Goal: Information Seeking & Learning: Learn about a topic

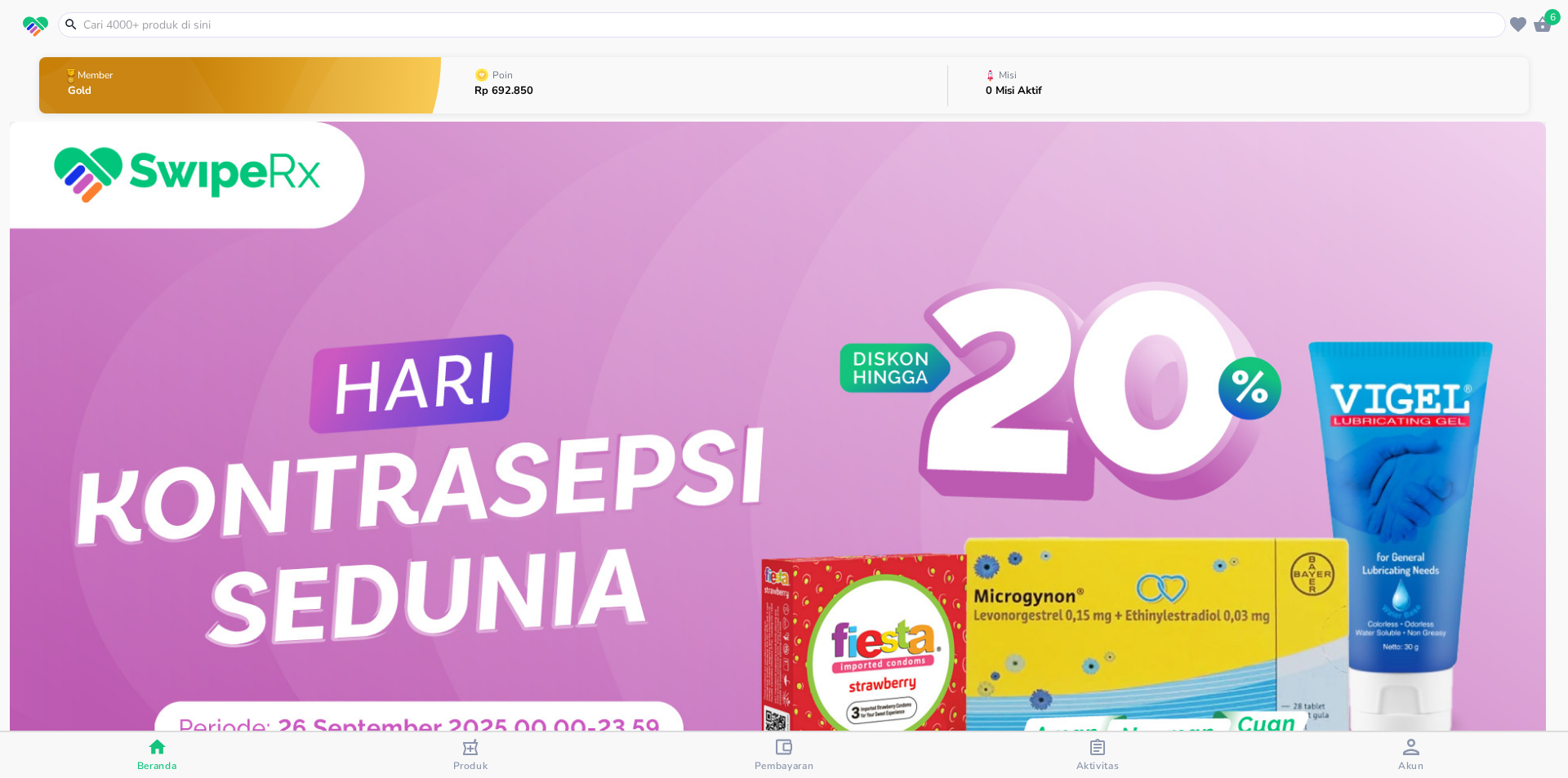
click at [1098, 752] on icon "button" at bounding box center [1098, 747] width 16 height 16
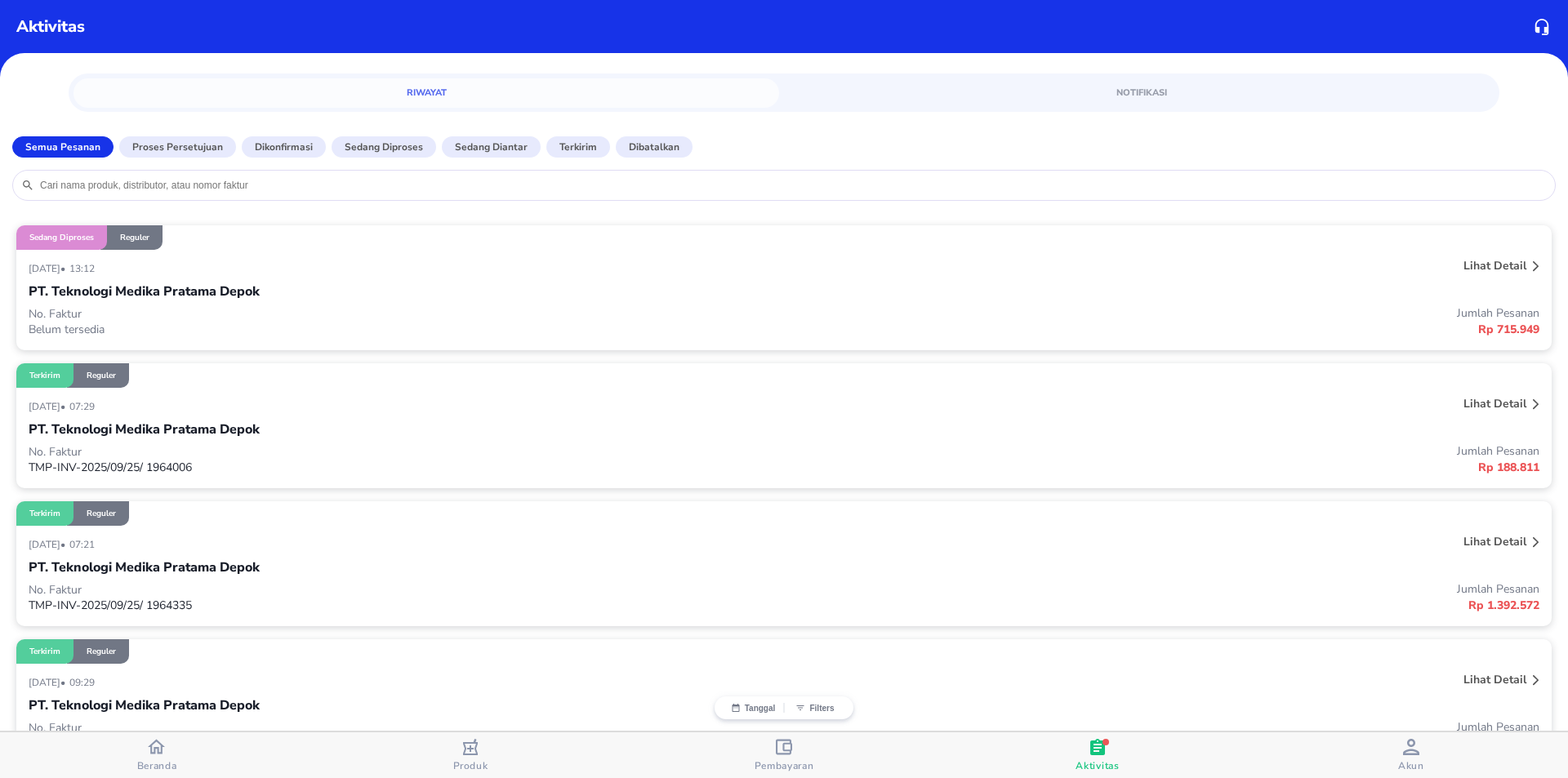
click at [1533, 263] on icon at bounding box center [1536, 267] width 6 height 11
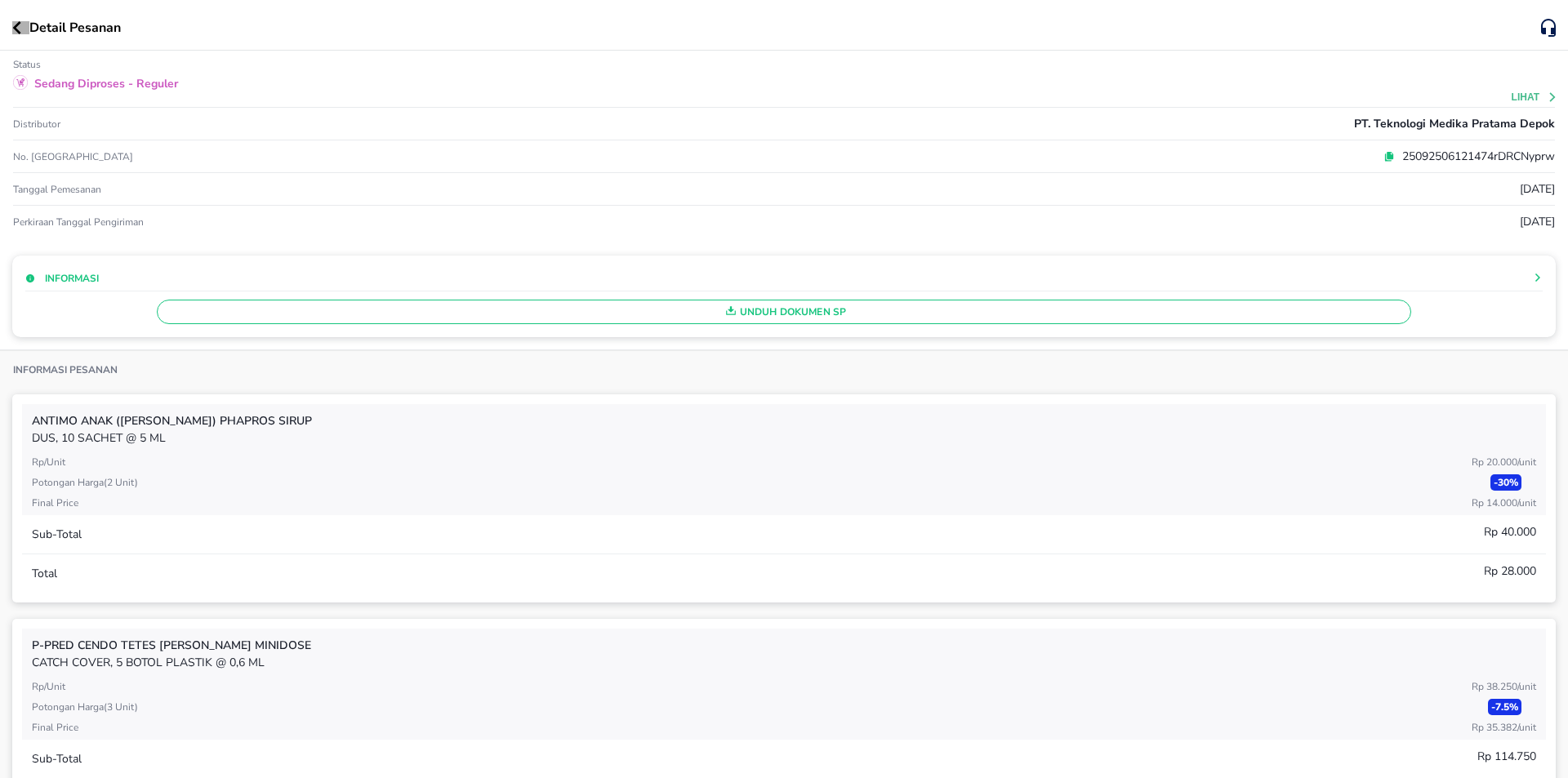
click at [14, 24] on icon "button" at bounding box center [17, 28] width 9 height 13
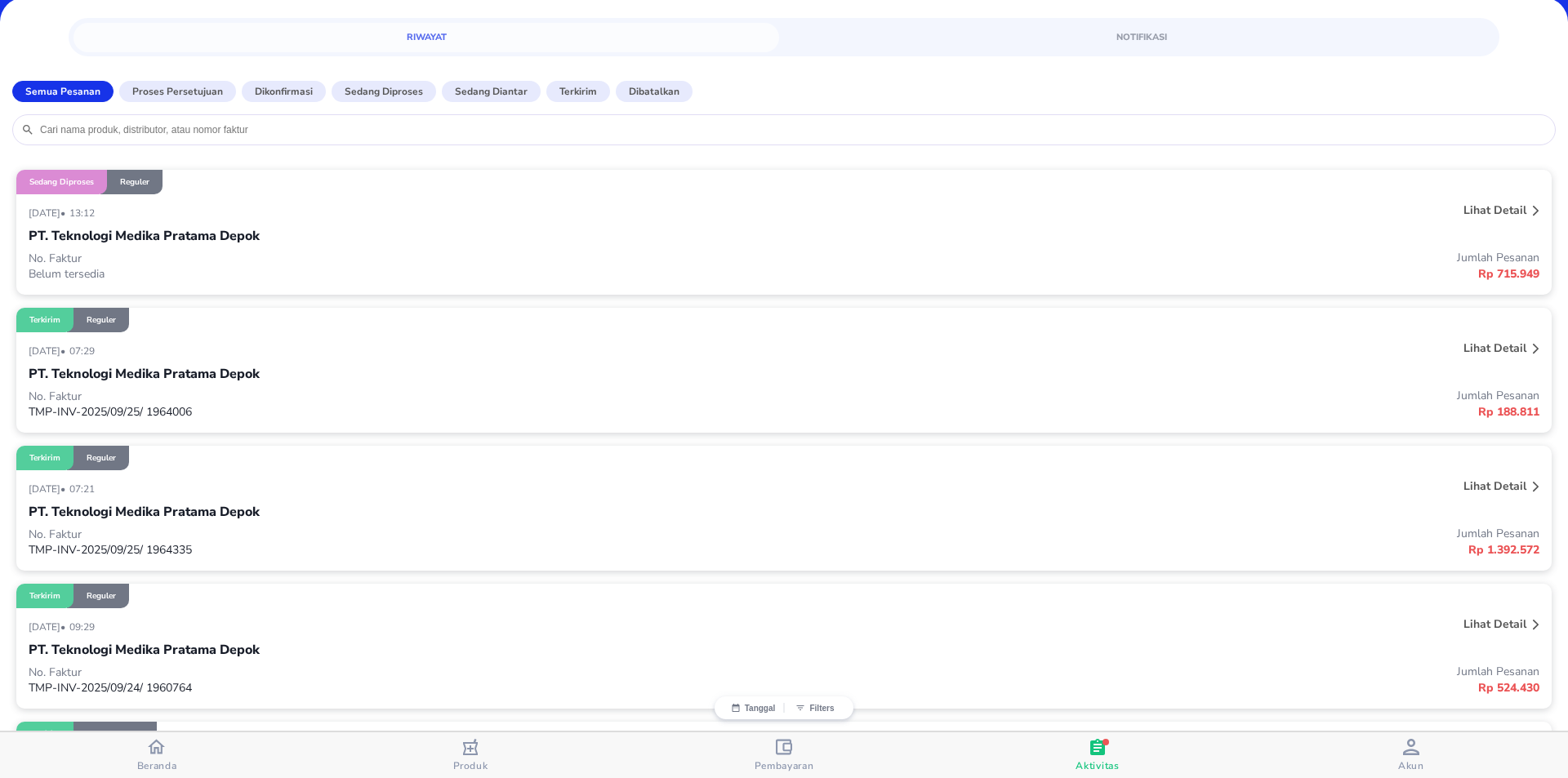
scroll to position [163, 0]
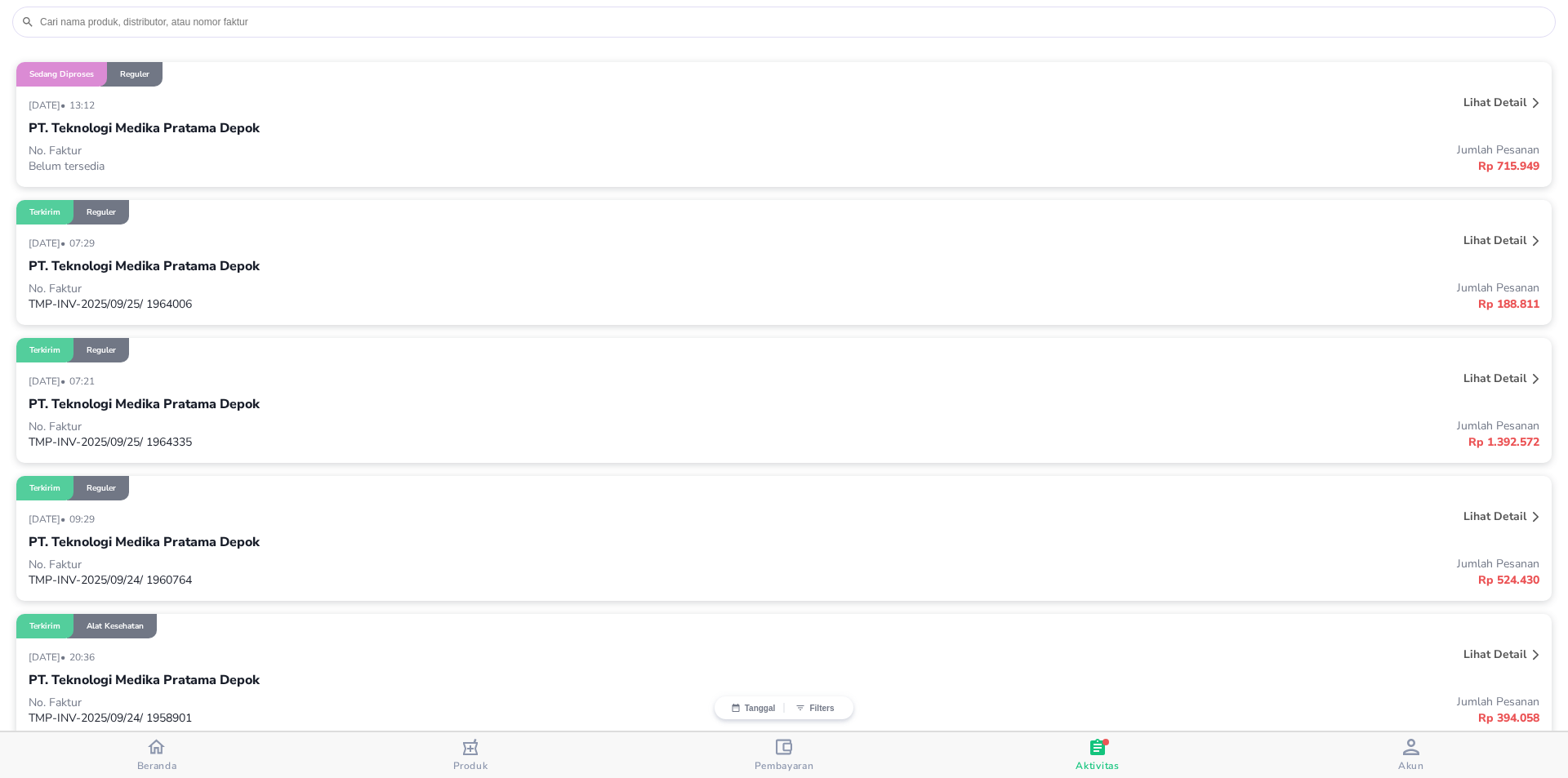
click at [1533, 240] on icon at bounding box center [1536, 240] width 5 height 10
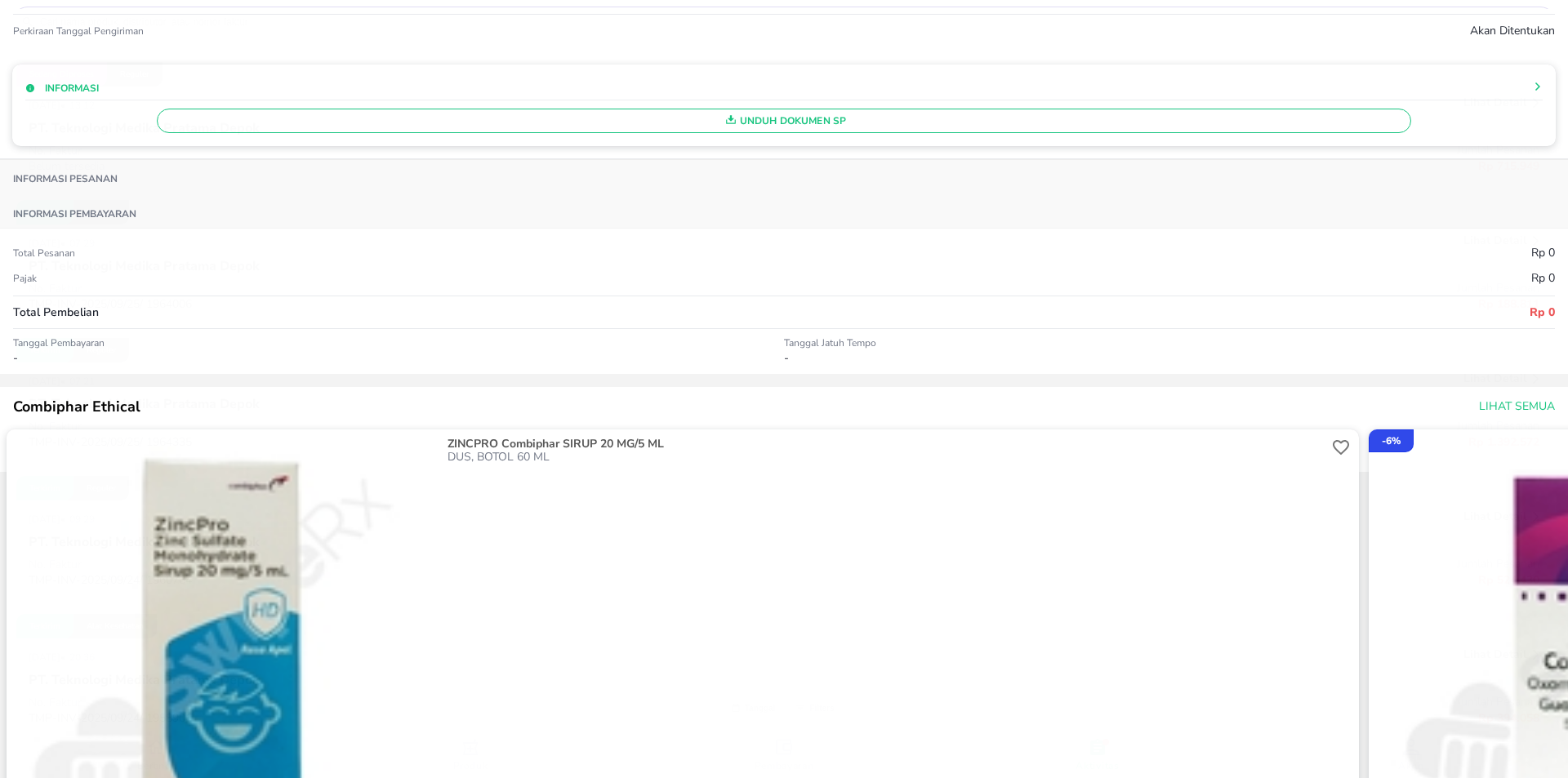
scroll to position [138, 0]
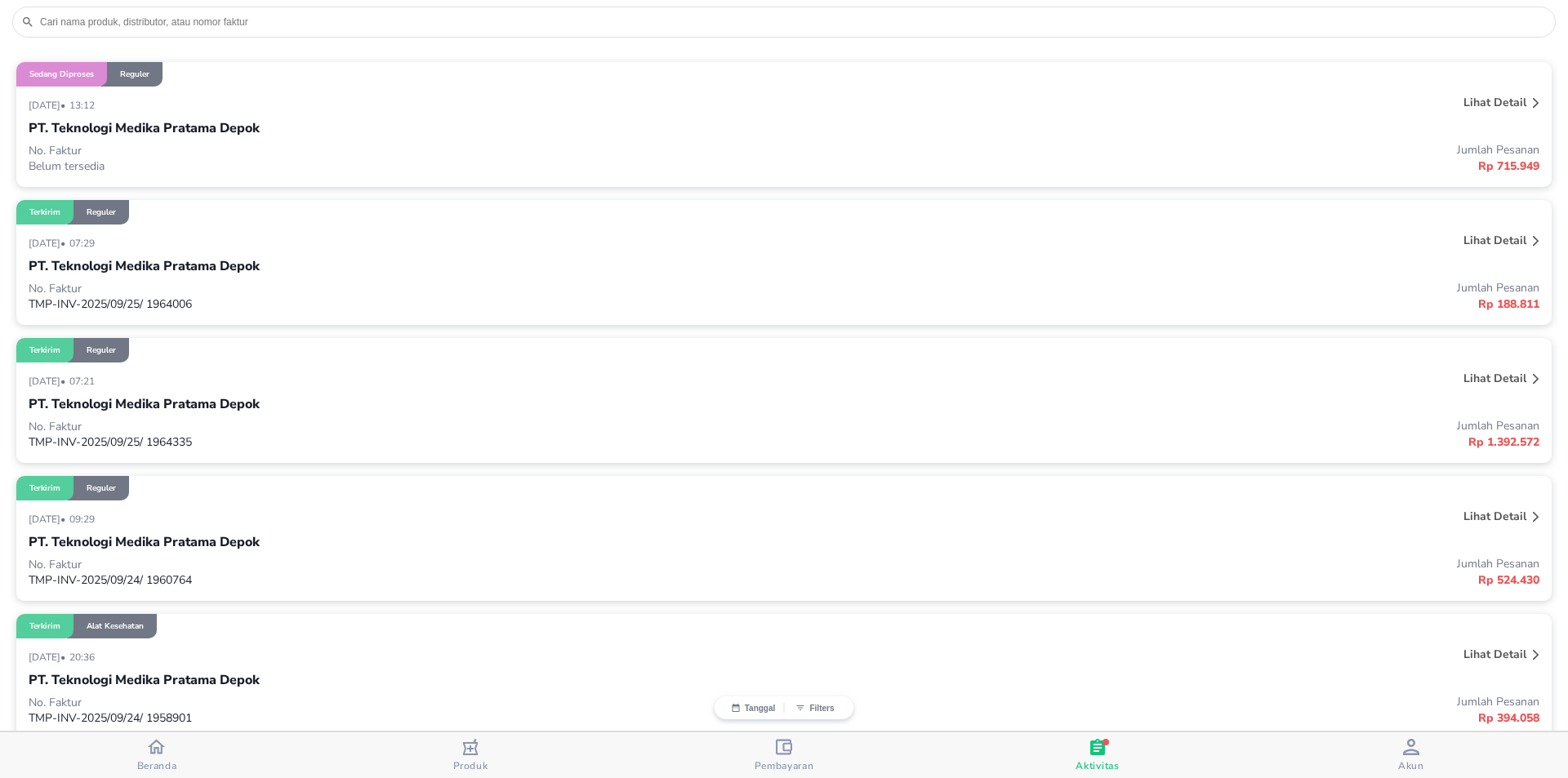
click at [1500, 375] on p "Lihat detail" at bounding box center [1495, 378] width 63 height 15
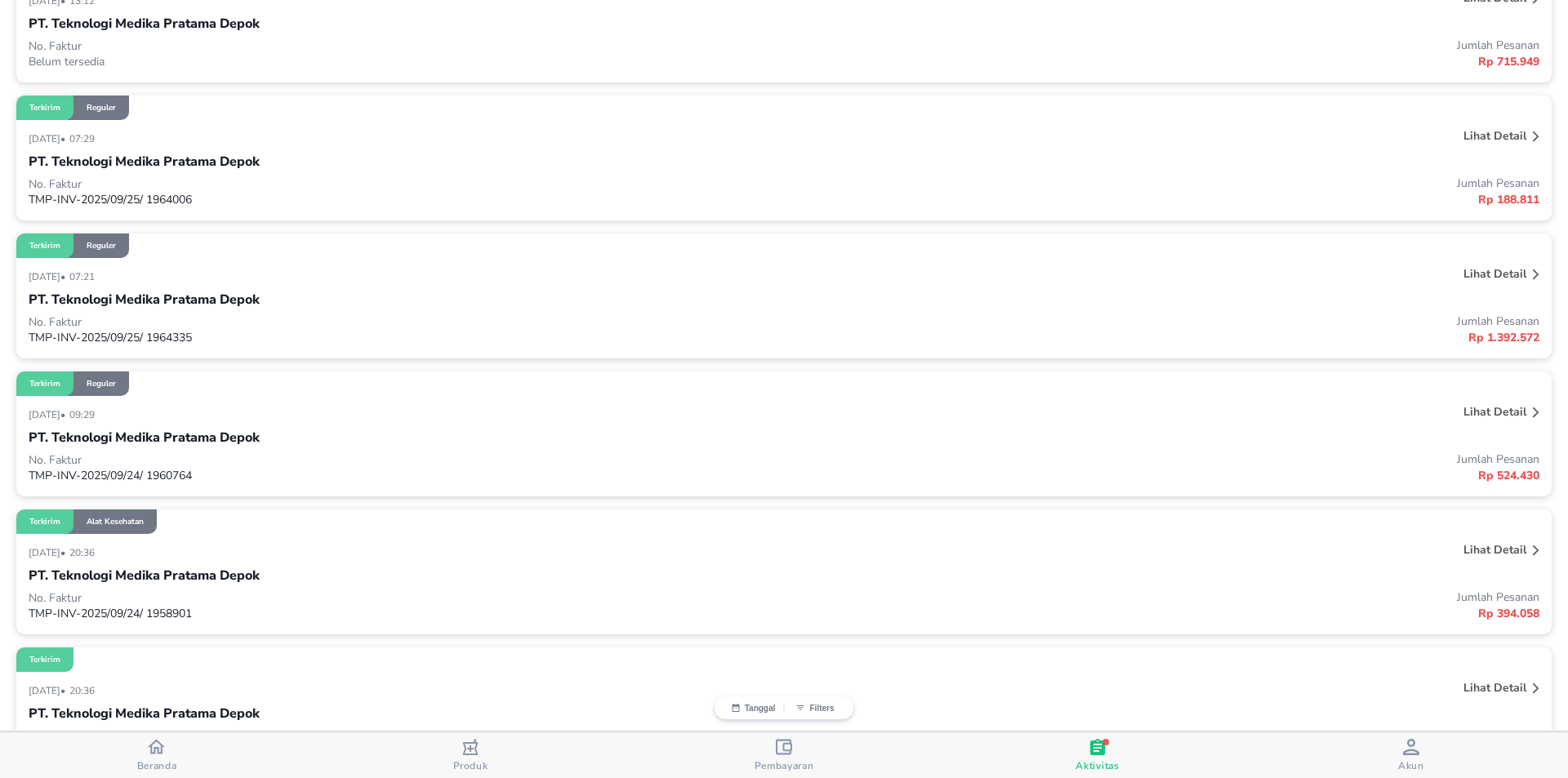
scroll to position [490, 0]
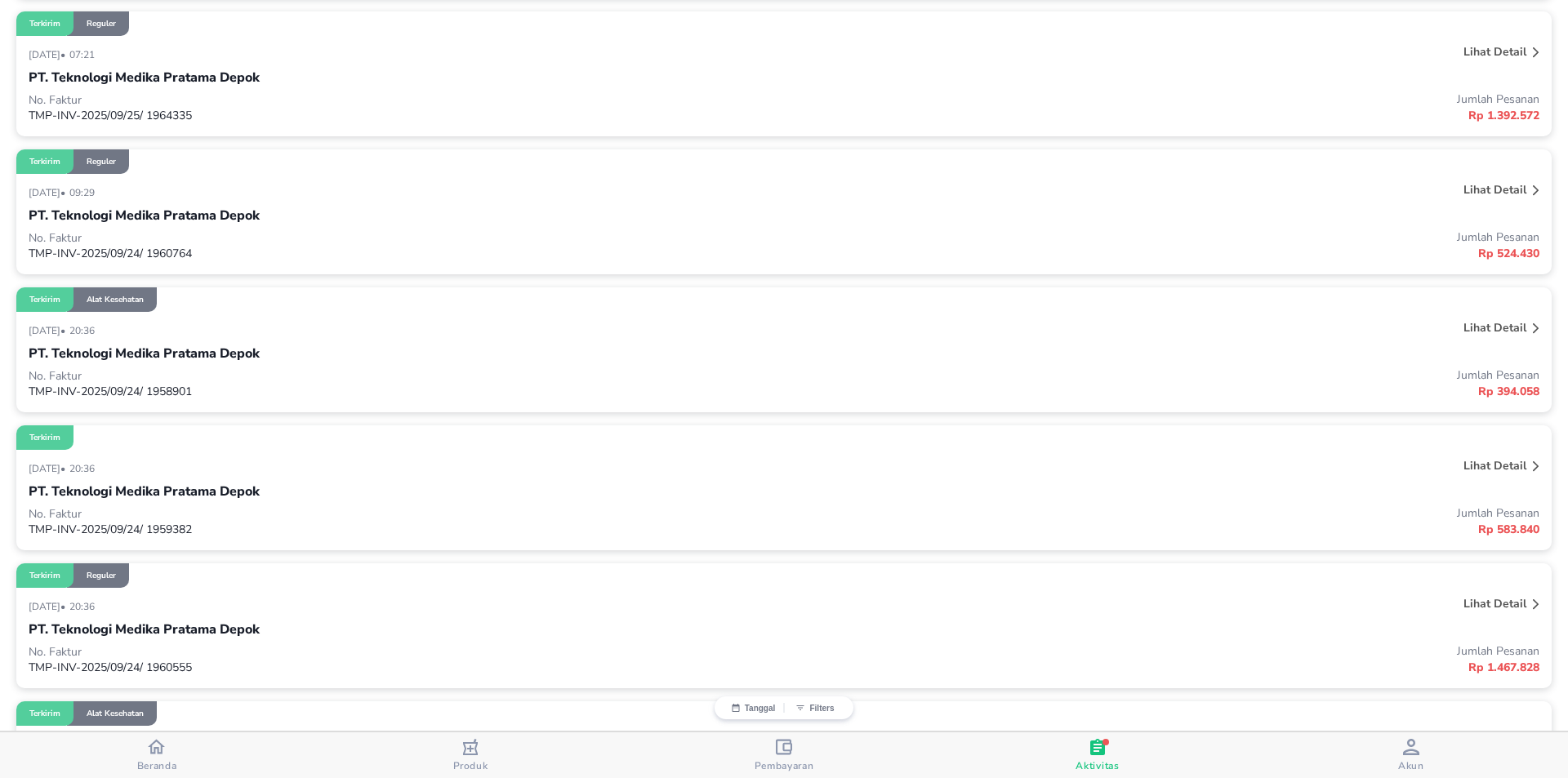
click at [1533, 331] on icon at bounding box center [1536, 329] width 6 height 11
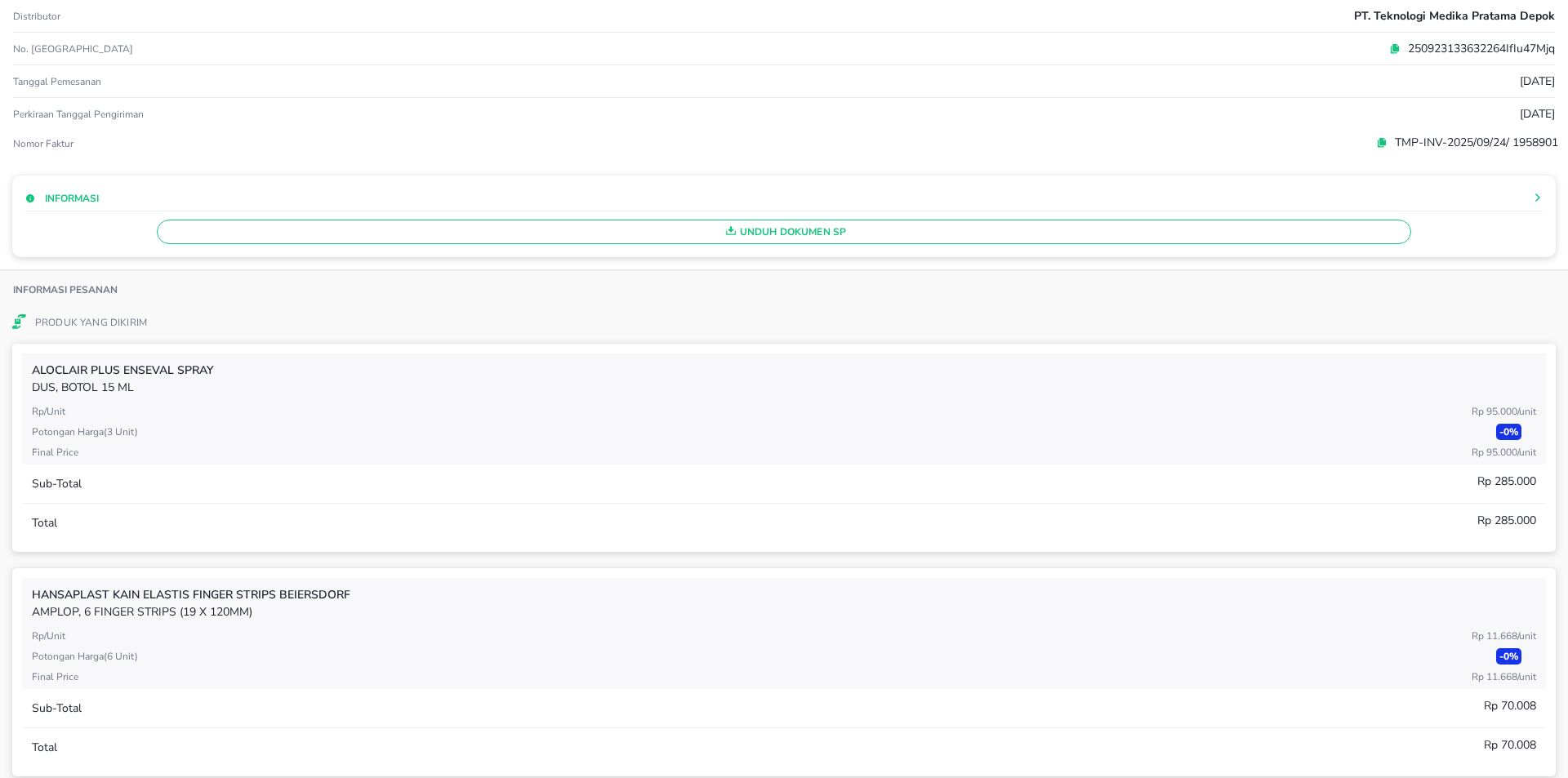
scroll to position [0, 0]
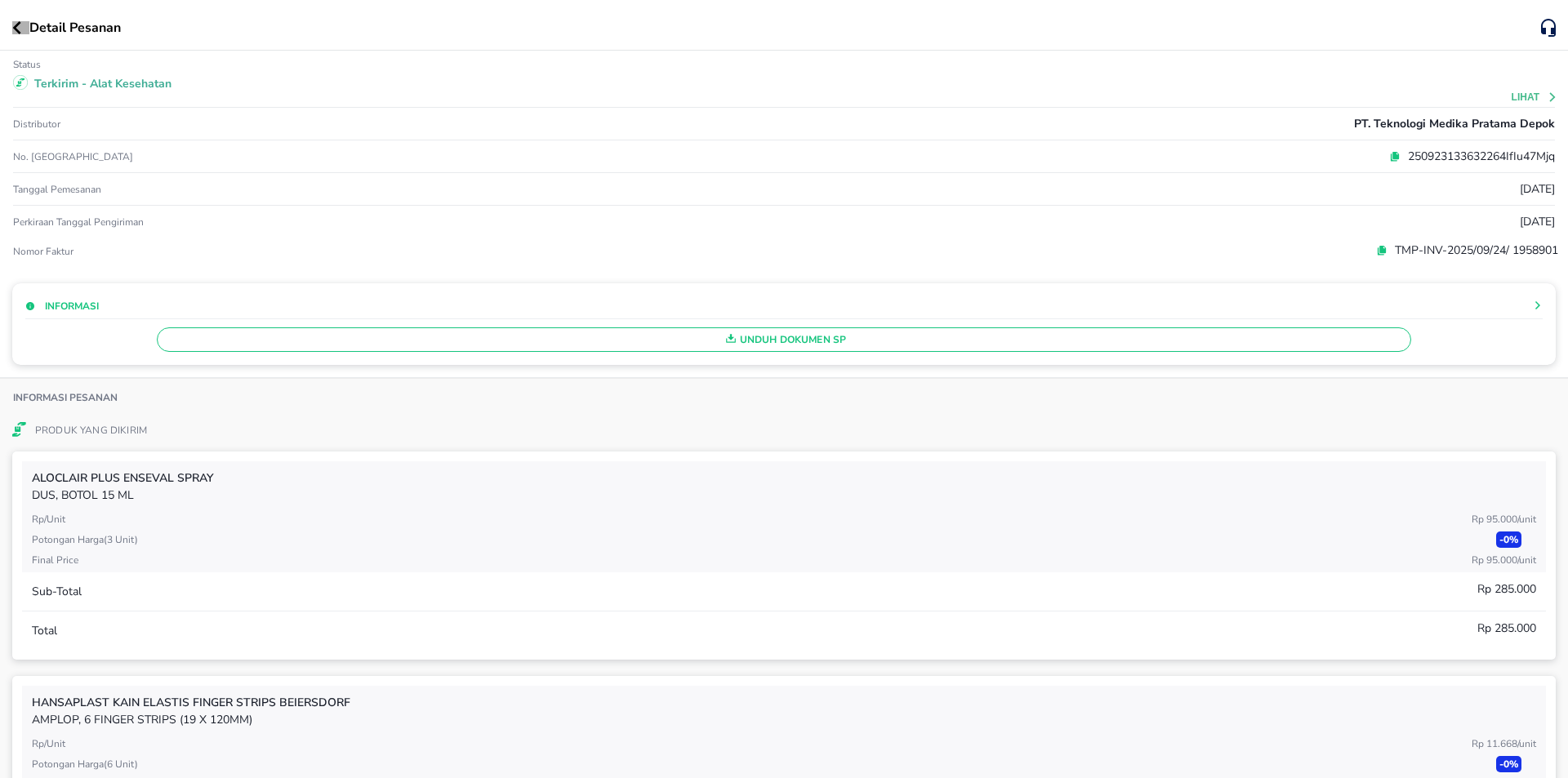
click at [16, 30] on icon "button" at bounding box center [17, 28] width 8 height 13
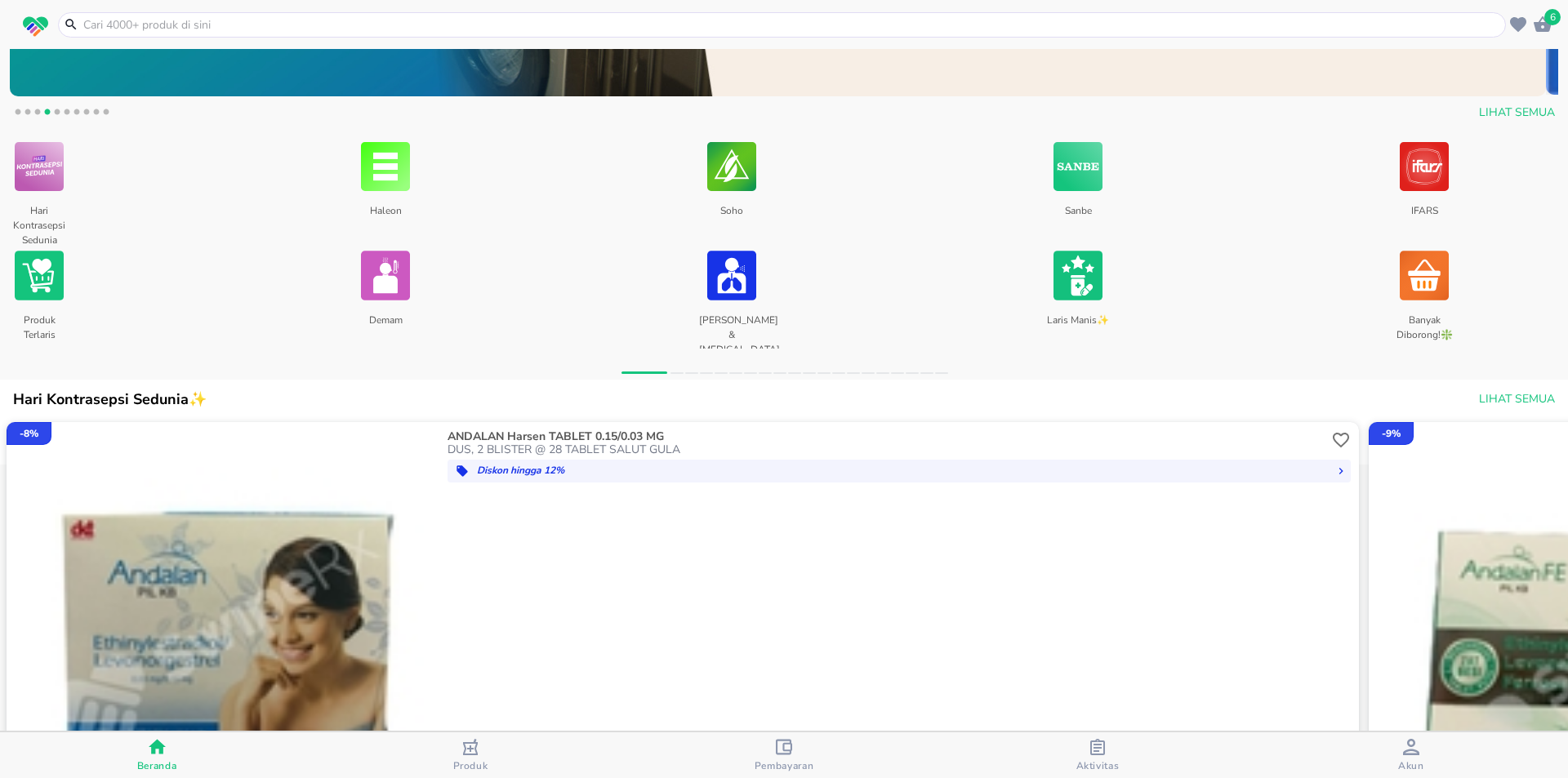
scroll to position [633, 0]
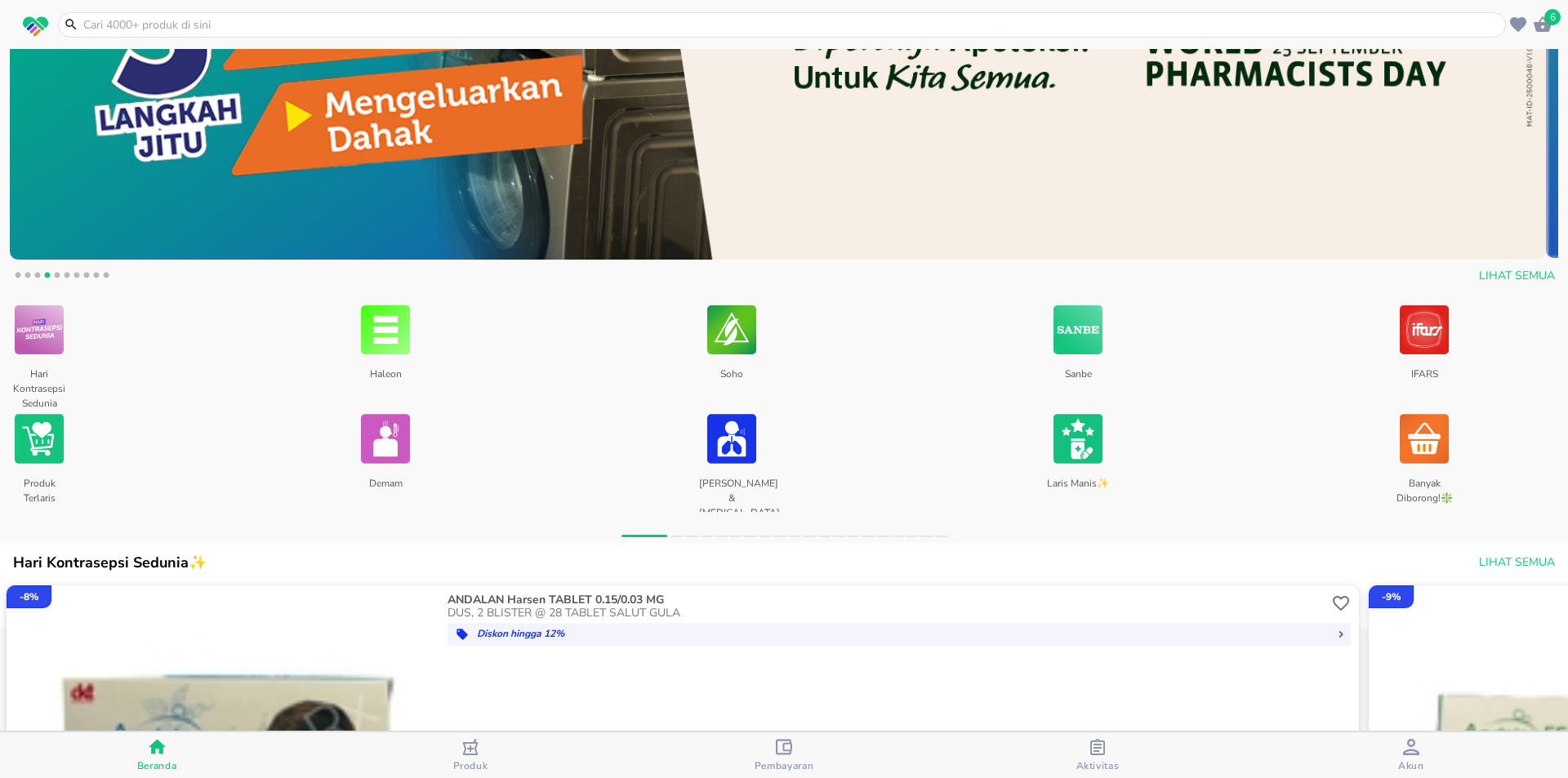
click at [1424, 350] on img at bounding box center [1424, 330] width 49 height 62
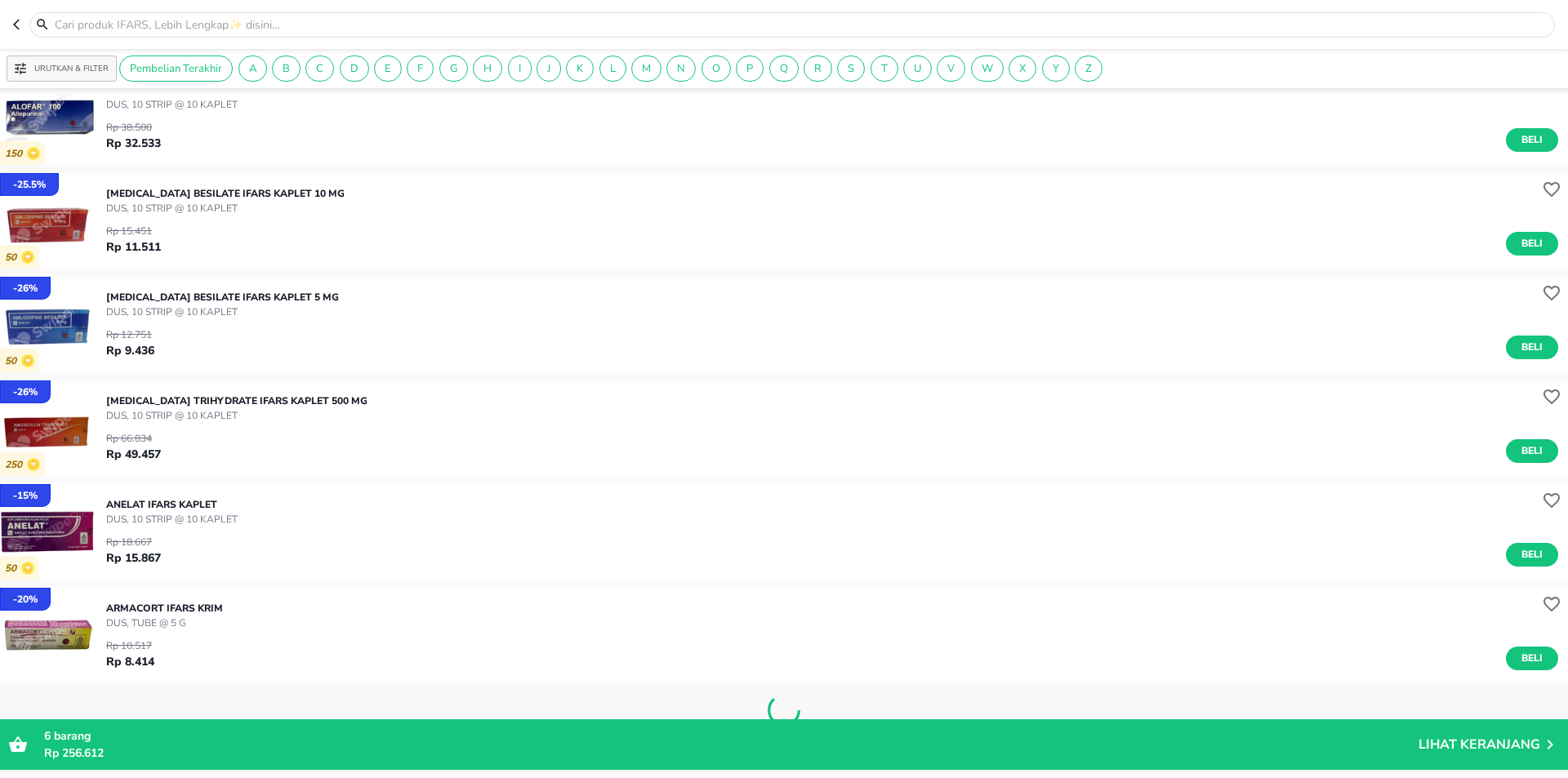
scroll to position [2523, 0]
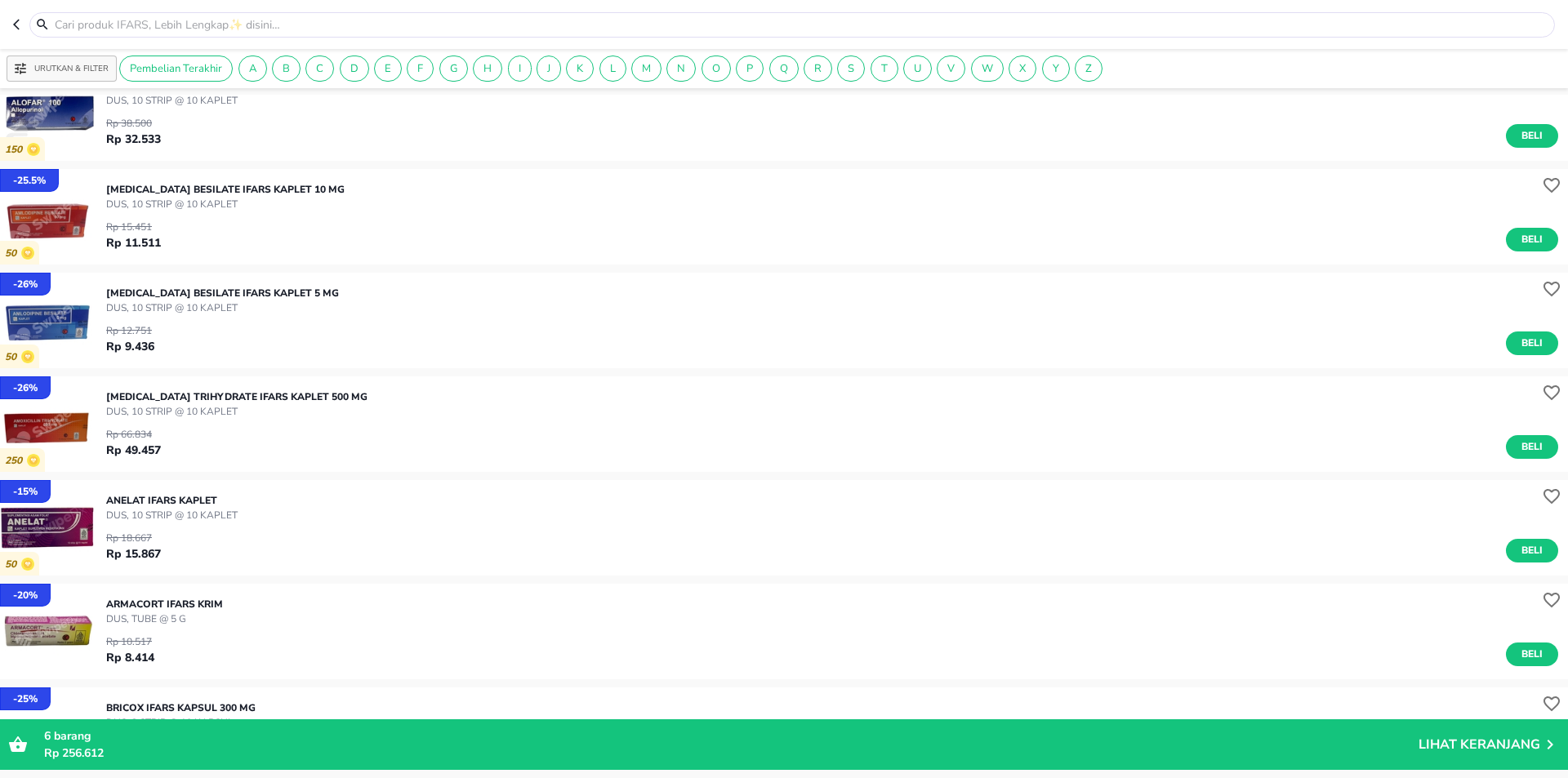
click at [16, 23] on icon "button" at bounding box center [16, 25] width 6 height 11
